Goal: Task Accomplishment & Management: Use online tool/utility

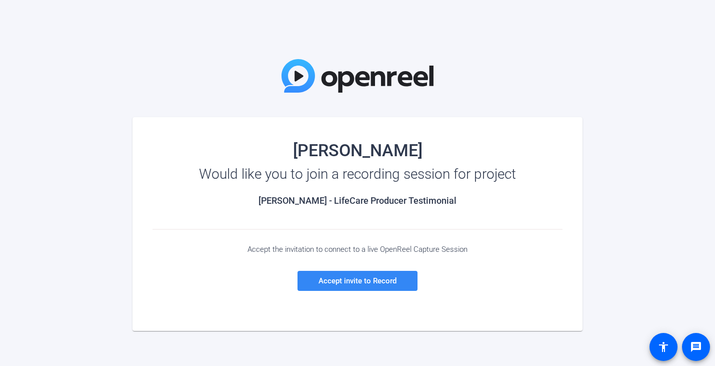
click at [356, 283] on span "Accept invite to Record" at bounding box center [358, 280] width 78 height 9
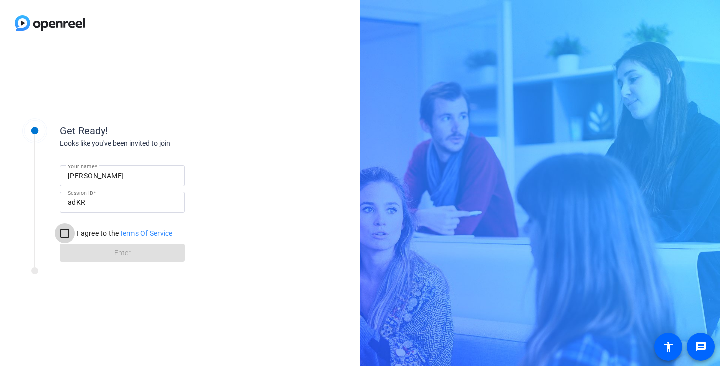
click at [64, 234] on input "I agree to the Terms Of Service" at bounding box center [65, 233] width 20 height 20
checkbox input "true"
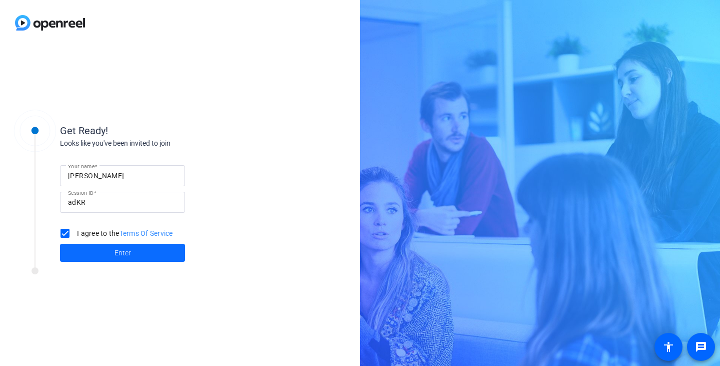
click at [127, 254] on span "Enter" at bounding box center [123, 253] width 17 height 11
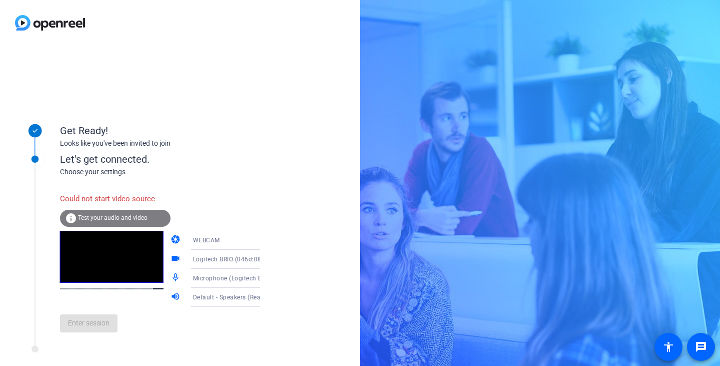
click at [202, 241] on span "WEBCAM" at bounding box center [206, 240] width 27 height 7
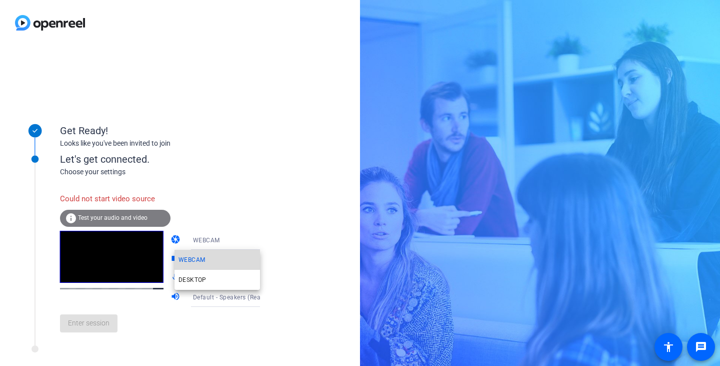
click at [194, 261] on span "WEBCAM" at bounding box center [192, 260] width 27 height 12
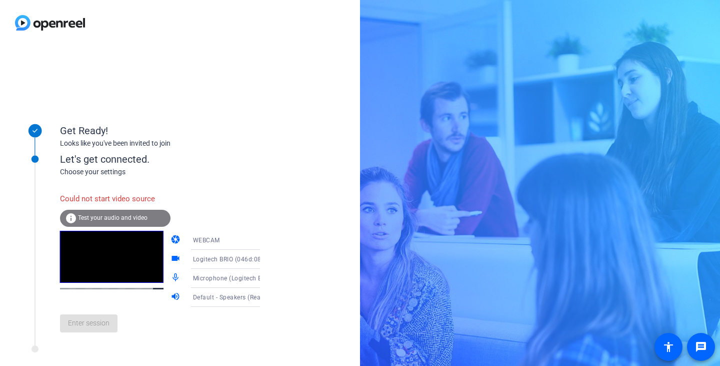
click at [122, 219] on span "Test your audio and video" at bounding box center [113, 217] width 70 height 7
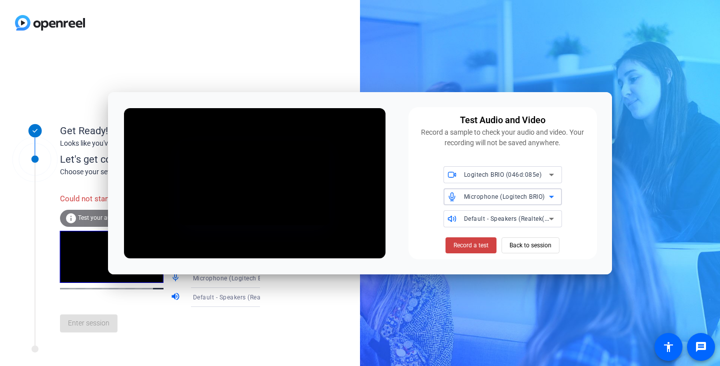
click at [541, 197] on span "Microphone (Logitech BRIO)" at bounding box center [504, 196] width 81 height 7
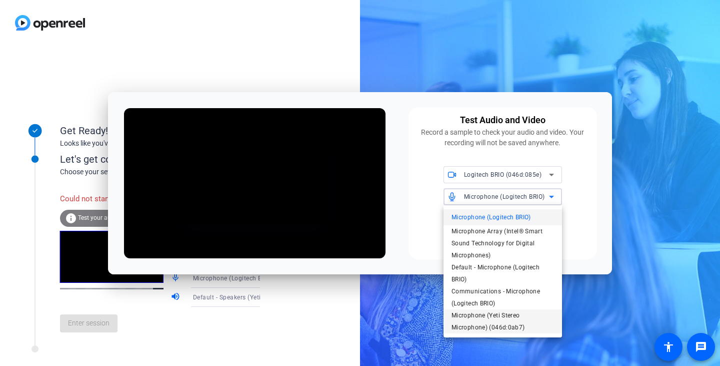
click at [478, 314] on span "Microphone (Yeti Stereo Microphone) (046d:0ab7)" at bounding box center [503, 321] width 103 height 24
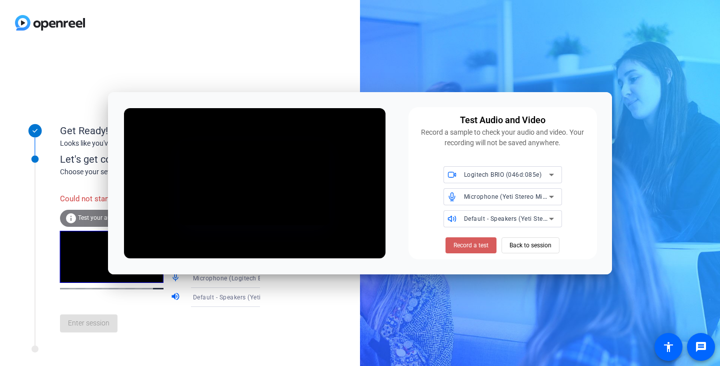
click at [470, 244] on span "Record a test" at bounding box center [471, 245] width 35 height 9
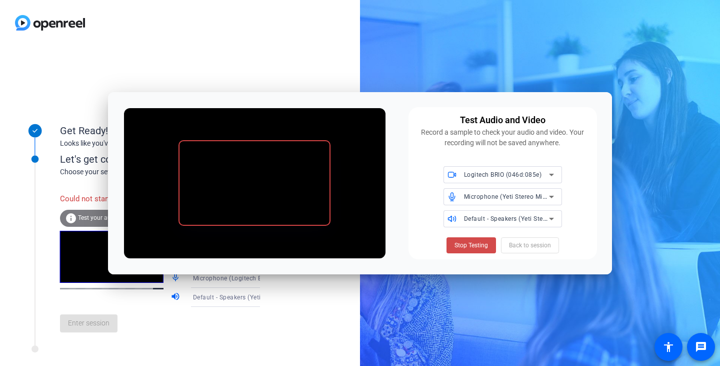
click at [473, 246] on span "Stop Testing" at bounding box center [472, 245] width 34 height 9
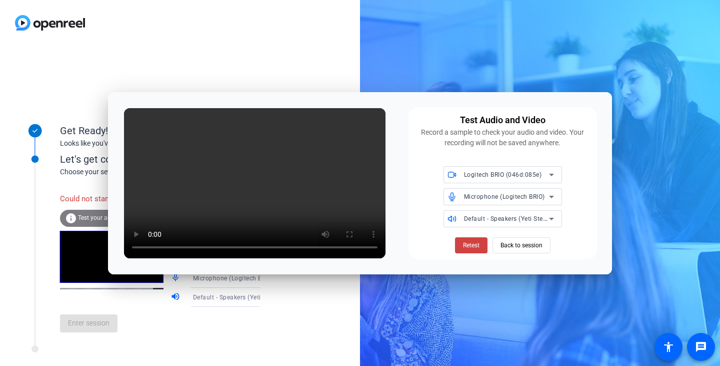
click at [513, 196] on span "Microphone (Logitech BRIO)" at bounding box center [504, 196] width 81 height 7
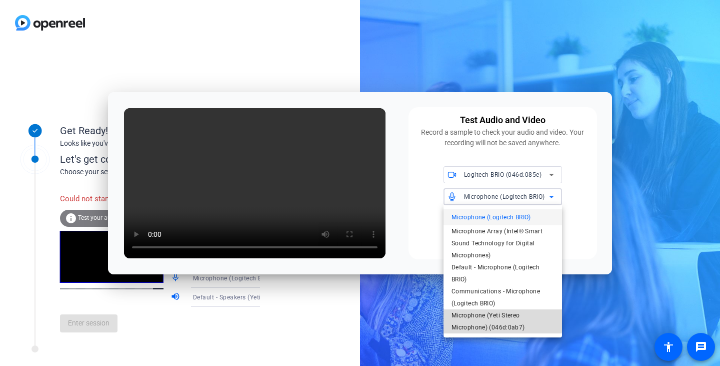
click at [487, 315] on span "Microphone (Yeti Stereo Microphone) (046d:0ab7)" at bounding box center [503, 321] width 103 height 24
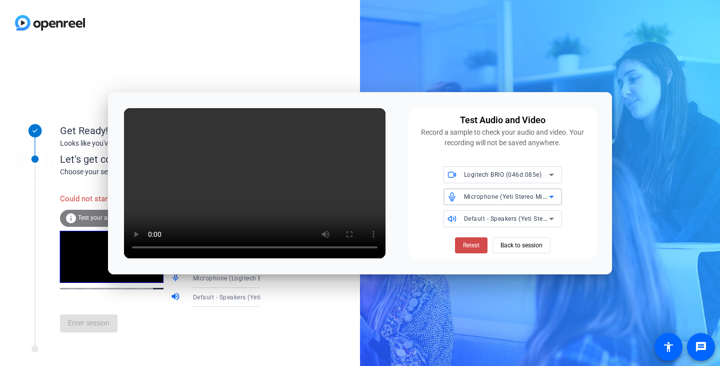
click at [473, 246] on span "Retest" at bounding box center [471, 245] width 17 height 9
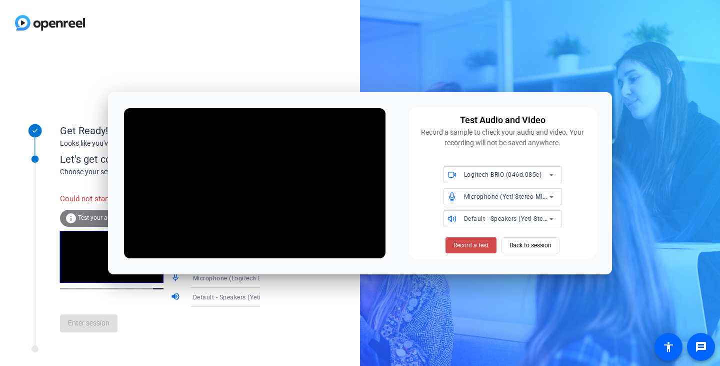
click at [471, 246] on span "Record a test" at bounding box center [471, 245] width 35 height 9
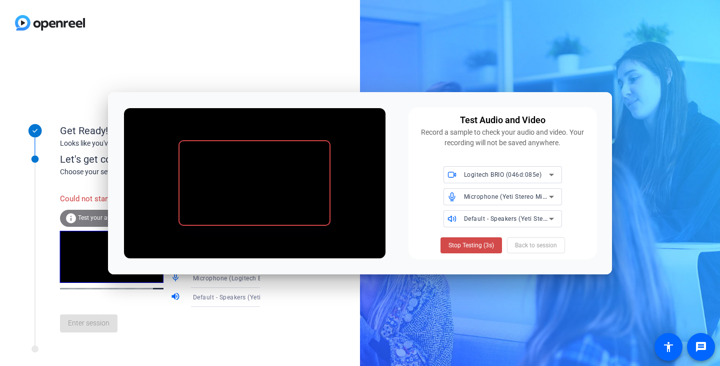
click at [472, 247] on span "Stop Testing (3s)" at bounding box center [472, 245] width 46 height 9
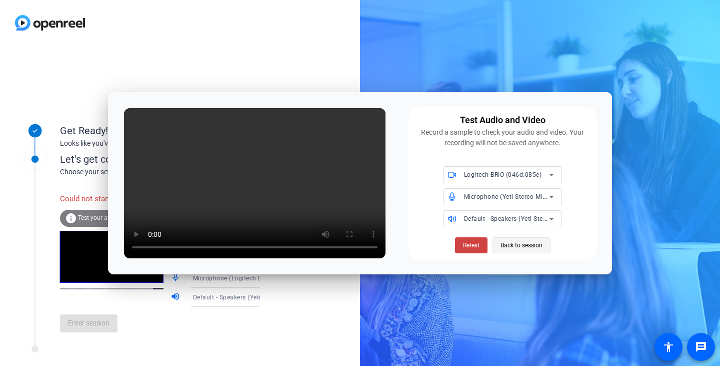
click at [521, 244] on span "Back to session" at bounding box center [522, 245] width 42 height 19
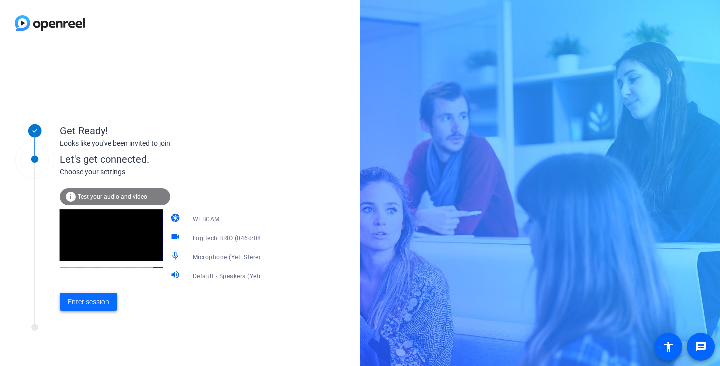
click at [91, 302] on span "Enter session" at bounding box center [89, 302] width 42 height 11
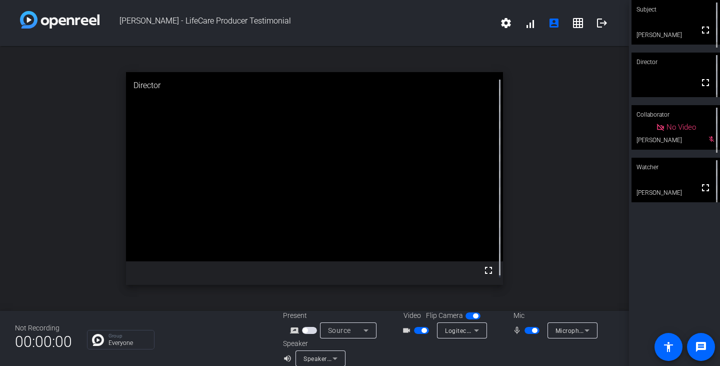
click at [464, 331] on span "Logitech BRIO (046d:085e)" at bounding box center [484, 330] width 78 height 8
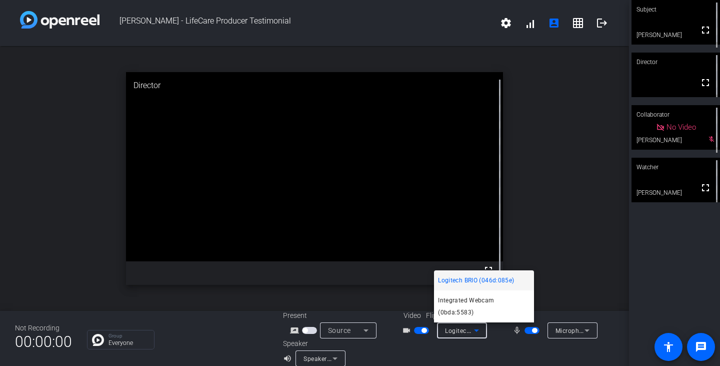
click at [452, 286] on span "Logitech BRIO (046d:085e)" at bounding box center [476, 280] width 76 height 12
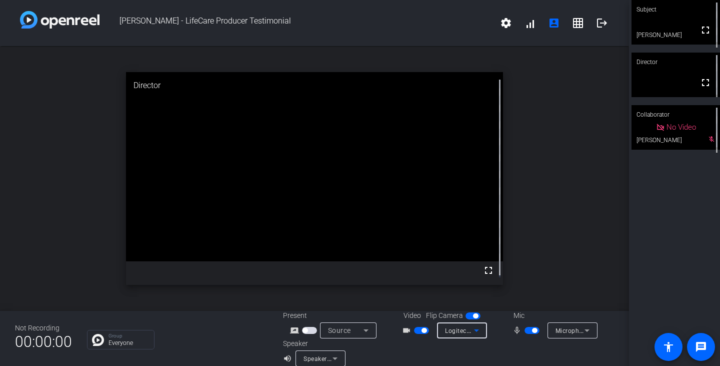
click at [471, 331] on icon at bounding box center [477, 330] width 12 height 12
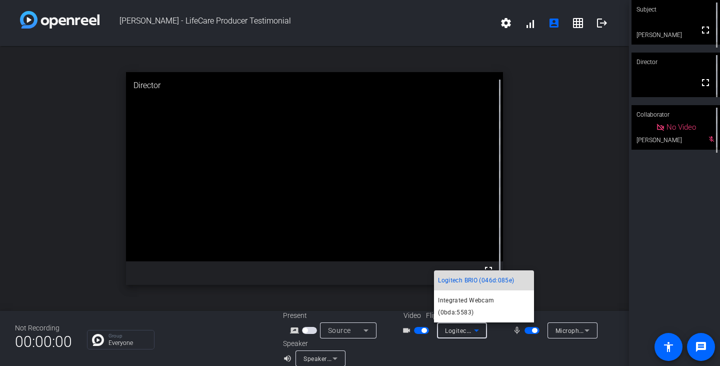
click at [462, 286] on span "Logitech BRIO (046d:085e)" at bounding box center [476, 280] width 76 height 12
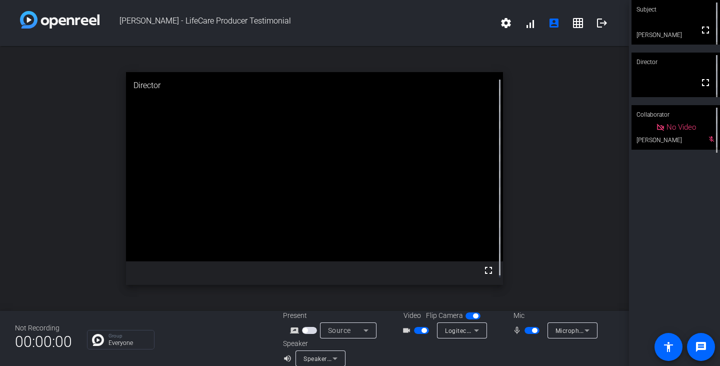
scroll to position [12, 0]
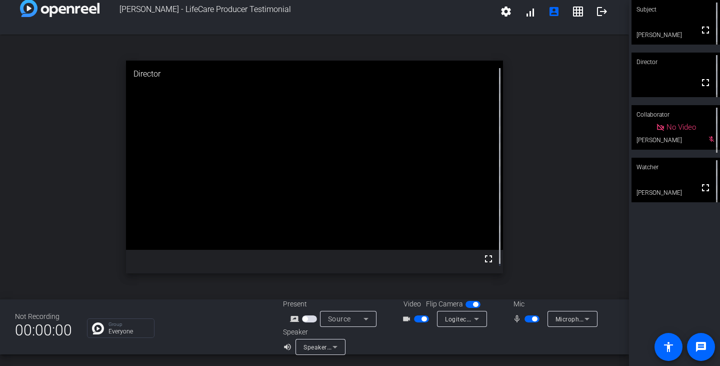
click at [582, 321] on icon at bounding box center [587, 319] width 12 height 12
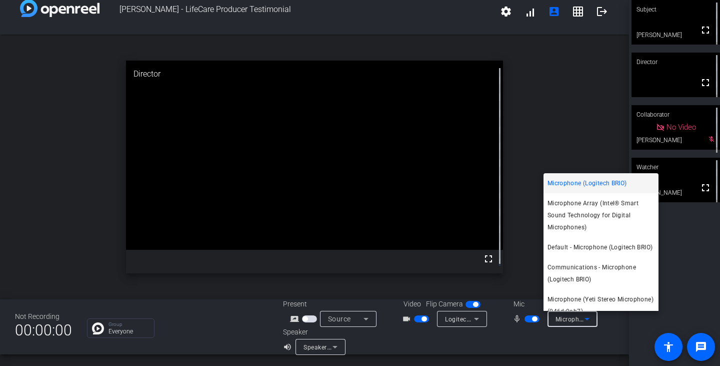
click at [568, 183] on span "Microphone (Logitech BRIO)" at bounding box center [588, 183] width 80 height 12
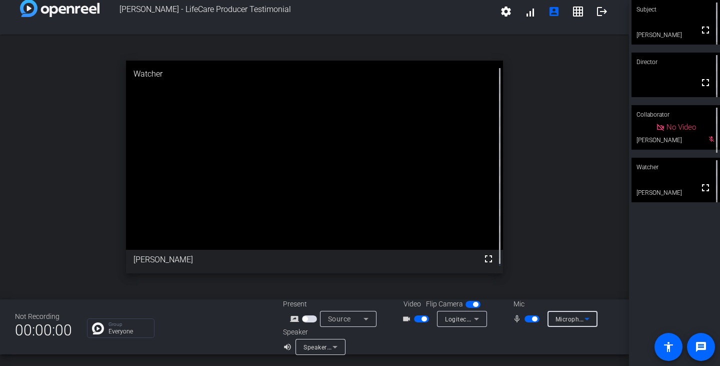
click at [471, 320] on icon at bounding box center [477, 319] width 12 height 12
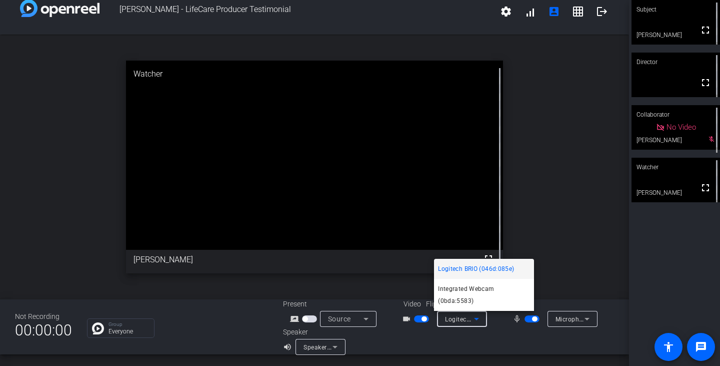
click at [475, 275] on span "Logitech BRIO (046d:085e)" at bounding box center [476, 269] width 76 height 12
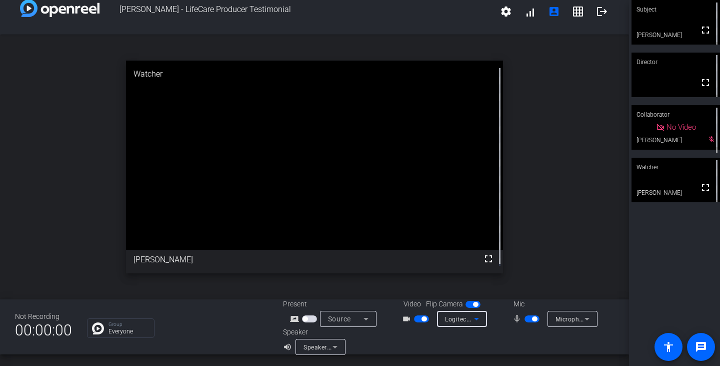
click at [365, 320] on icon at bounding box center [366, 319] width 12 height 12
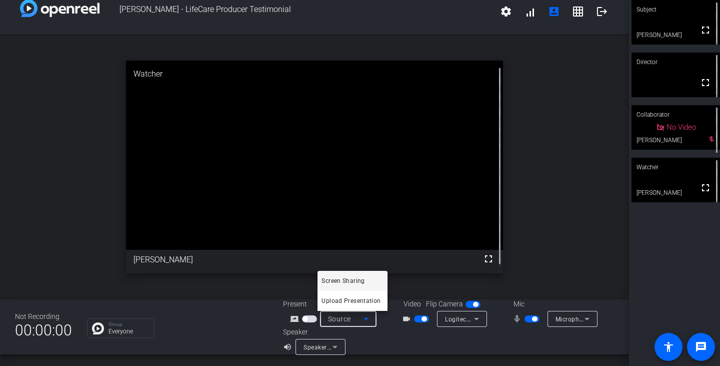
click at [321, 347] on div at bounding box center [360, 183] width 720 height 366
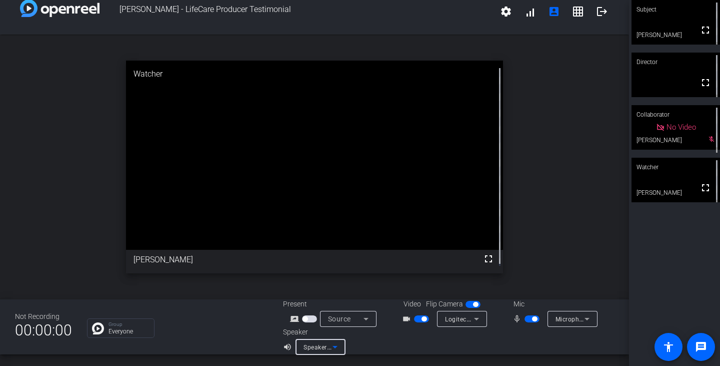
click at [321, 347] on span "Speakers (Realtek(R) Audio)" at bounding box center [345, 347] width 82 height 8
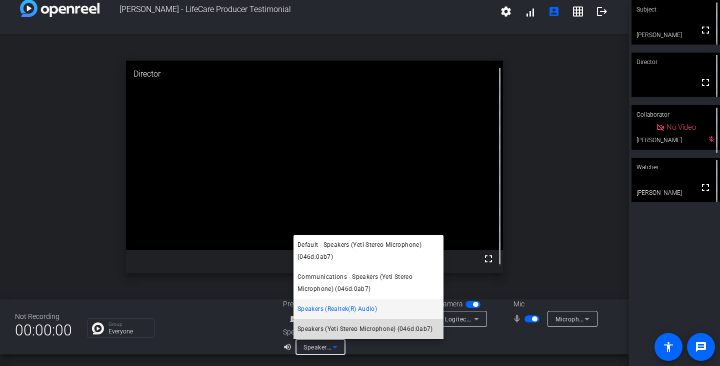
click at [324, 330] on span "Speakers (Yeti Stereo Microphone) (046d:0ab7)" at bounding box center [366, 329] width 136 height 12
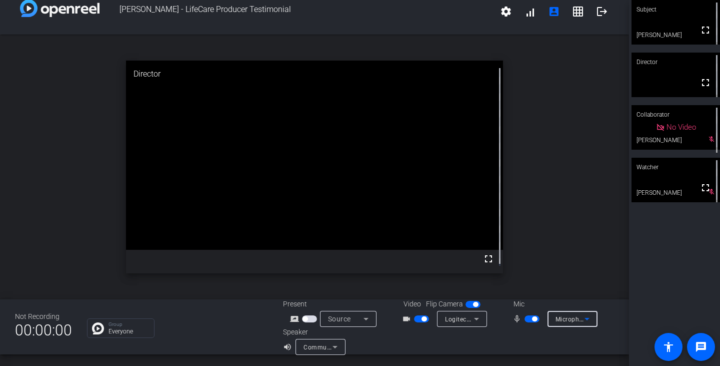
click at [586, 319] on icon at bounding box center [587, 319] width 12 height 12
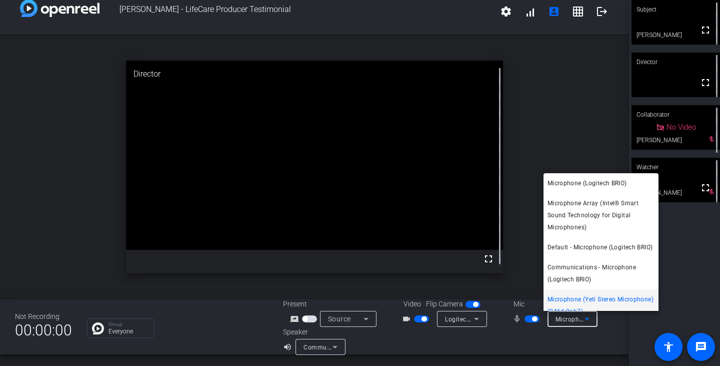
scroll to position [23, 0]
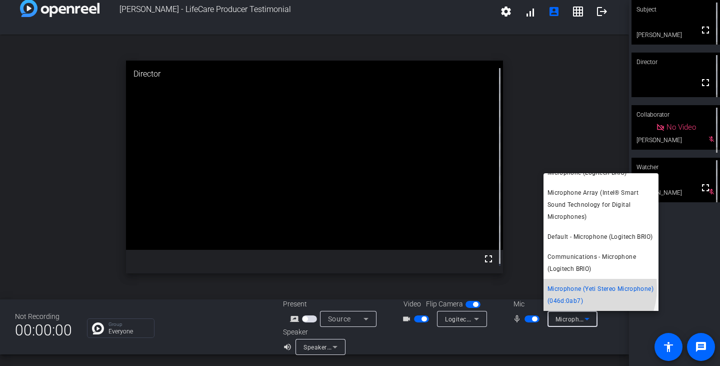
click at [578, 288] on span "Microphone (Yeti Stereo Microphone) (046d:0ab7)" at bounding box center [601, 295] width 107 height 24
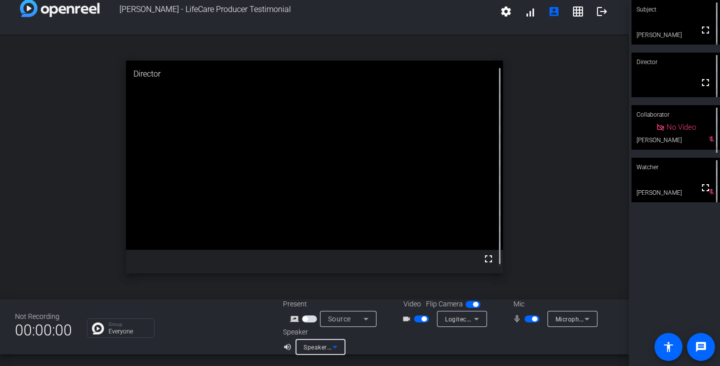
click at [321, 347] on span "Speakers (Realtek(R) Audio)" at bounding box center [345, 347] width 82 height 8
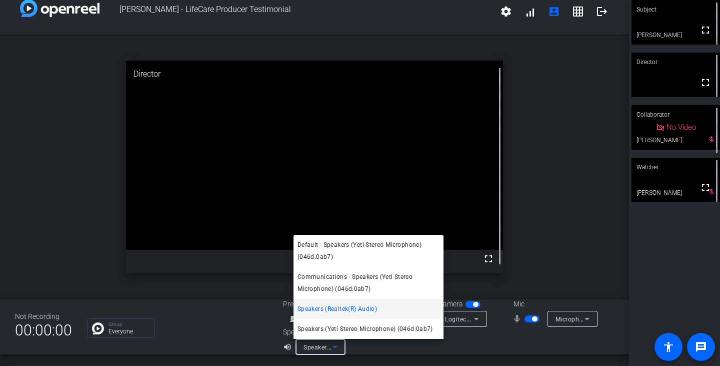
click at [526, 347] on div at bounding box center [360, 183] width 720 height 366
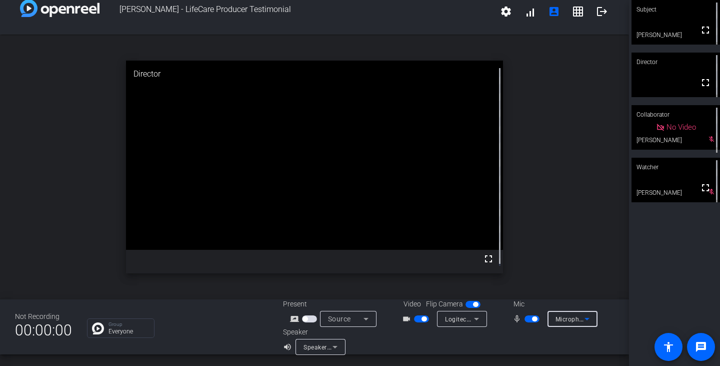
click at [585, 320] on icon at bounding box center [587, 319] width 5 height 3
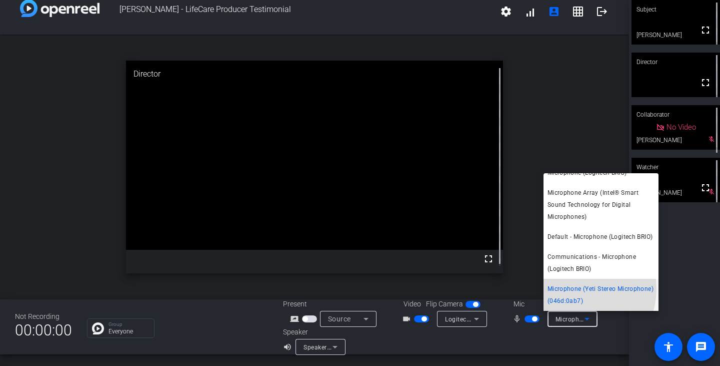
click at [576, 289] on span "Microphone (Yeti Stereo Microphone) (046d:0ab7)" at bounding box center [601, 295] width 107 height 24
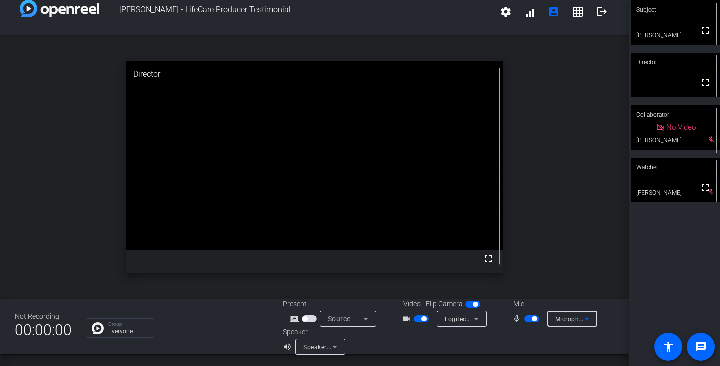
click at [581, 318] on icon at bounding box center [587, 319] width 12 height 12
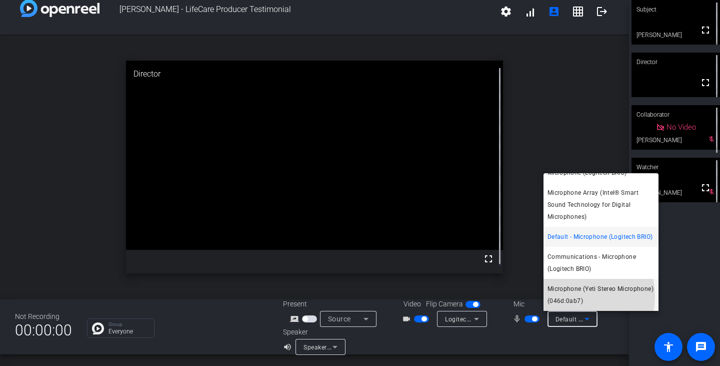
click at [566, 296] on span "Microphone (Yeti Stereo Microphone) (046d:0ab7)" at bounding box center [601, 295] width 107 height 24
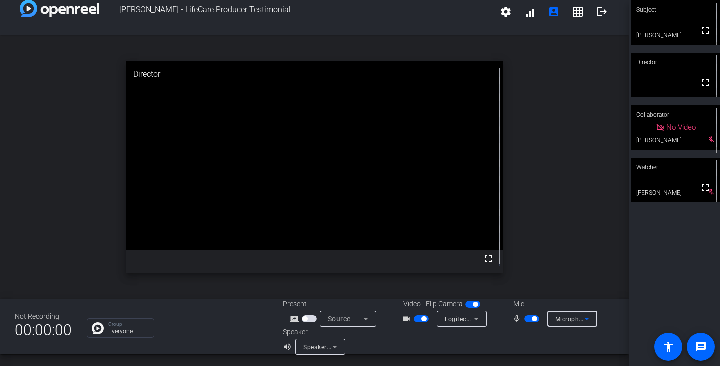
click at [573, 319] on span "Microphone (Yeti Stereo Microphone) (046d:0ab7)" at bounding box center [629, 319] width 147 height 8
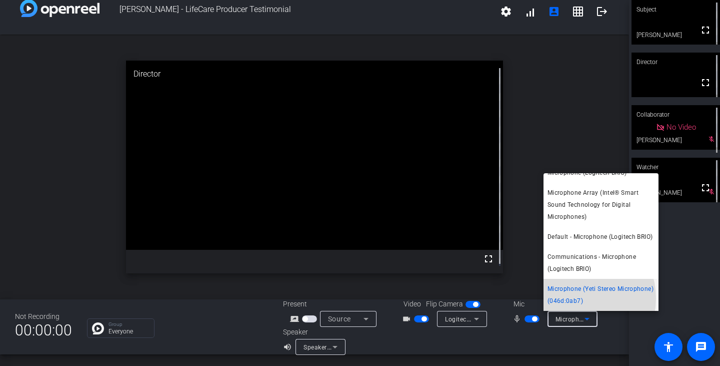
click at [576, 298] on span "Microphone (Yeti Stereo Microphone) (046d:0ab7)" at bounding box center [601, 295] width 107 height 24
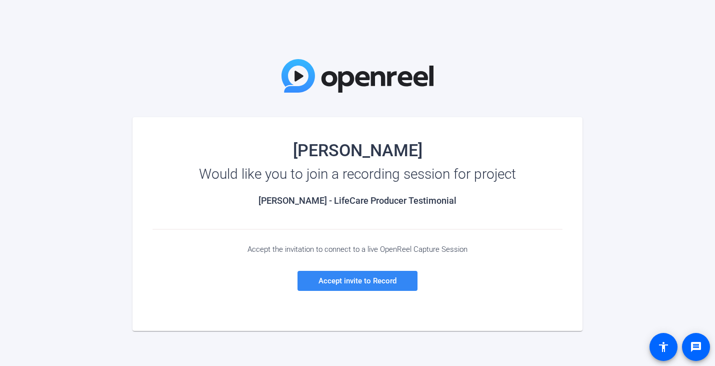
click at [384, 280] on span "Accept invite to Record" at bounding box center [358, 280] width 78 height 9
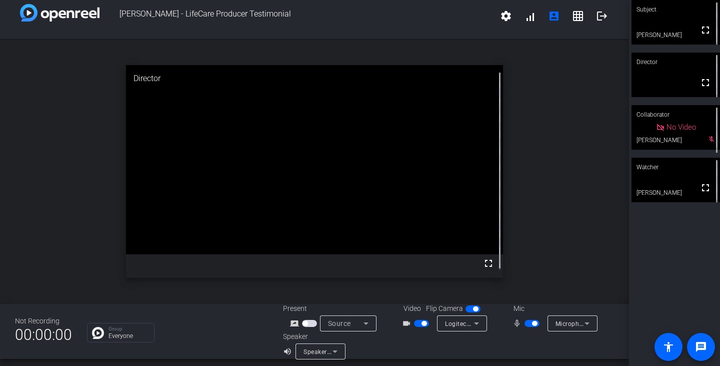
scroll to position [12, 0]
